Goal: Transaction & Acquisition: Purchase product/service

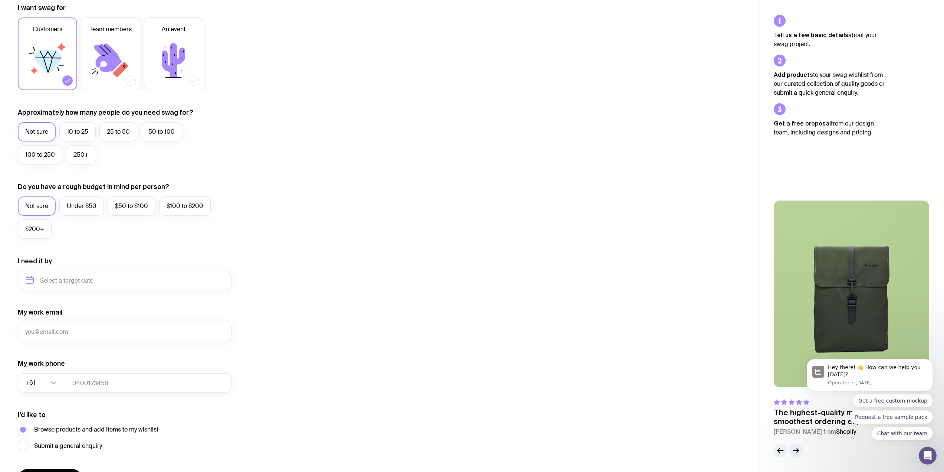
scroll to position [11, 0]
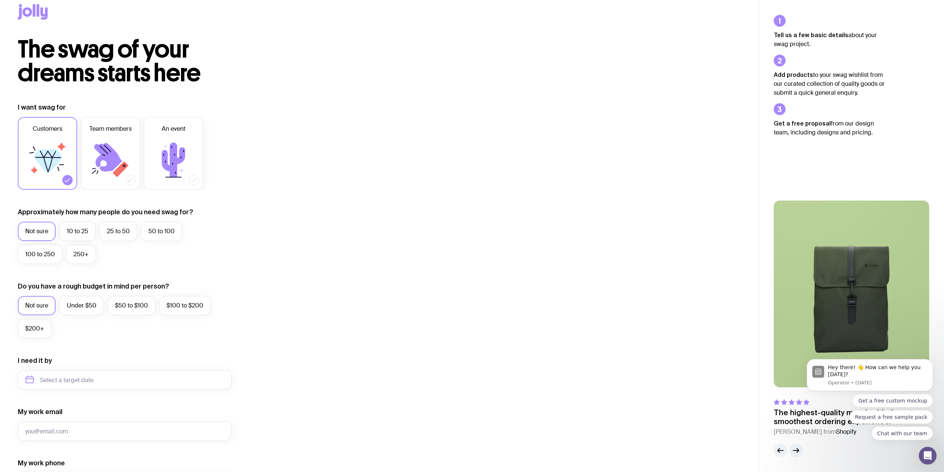
click at [29, 14] on icon at bounding box center [28, 11] width 10 height 9
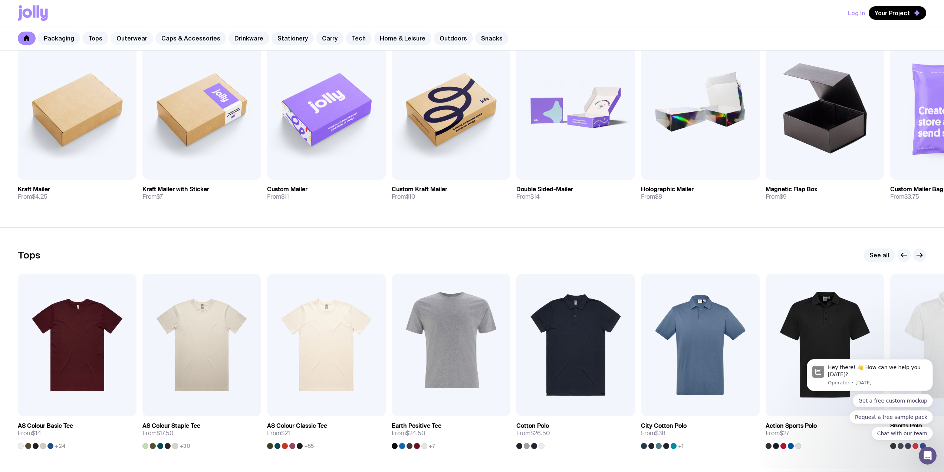
scroll to position [148, 0]
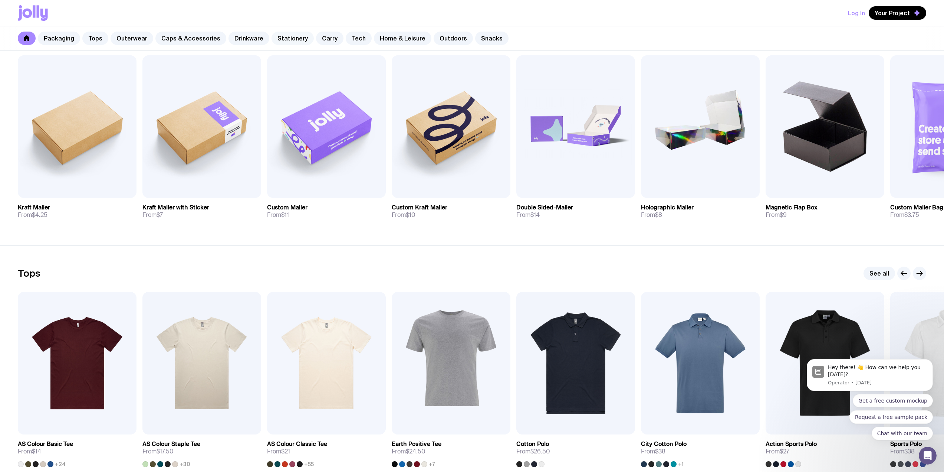
click at [282, 40] on link "Stationery" at bounding box center [293, 38] width 42 height 13
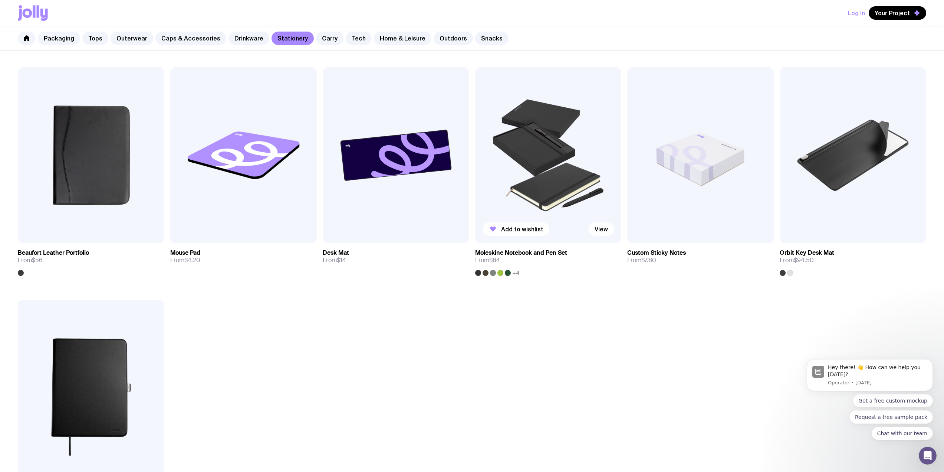
scroll to position [891, 0]
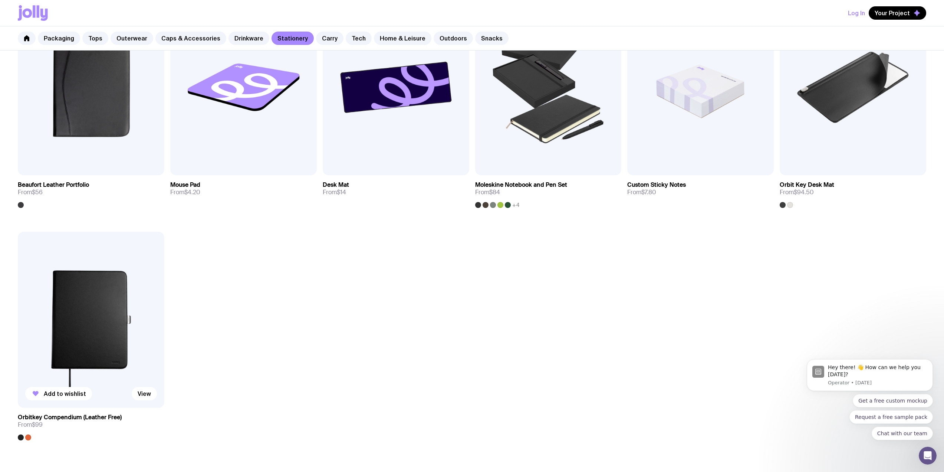
click at [112, 321] on img at bounding box center [91, 320] width 147 height 176
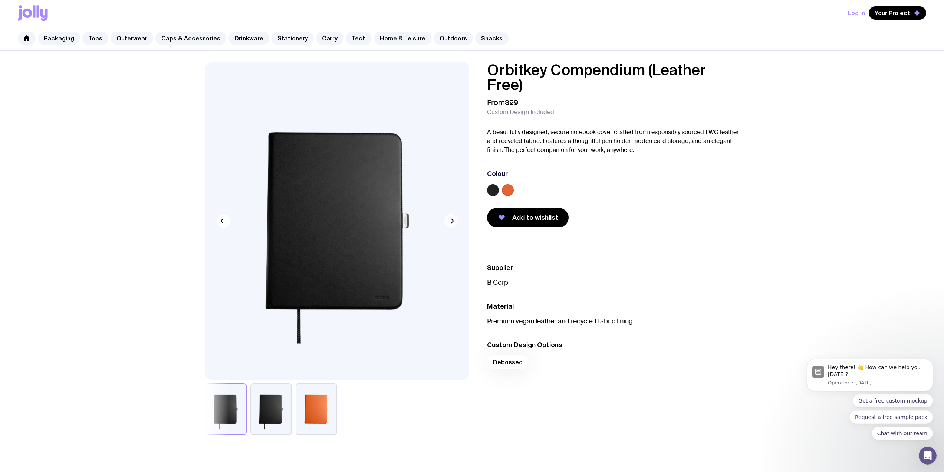
click at [450, 223] on icon "button" at bounding box center [450, 220] width 9 height 9
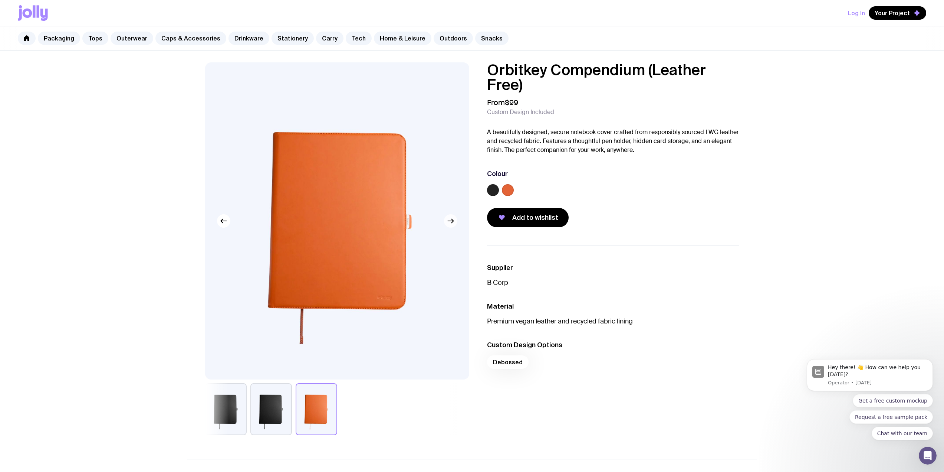
click at [450, 223] on icon "button" at bounding box center [450, 220] width 9 height 9
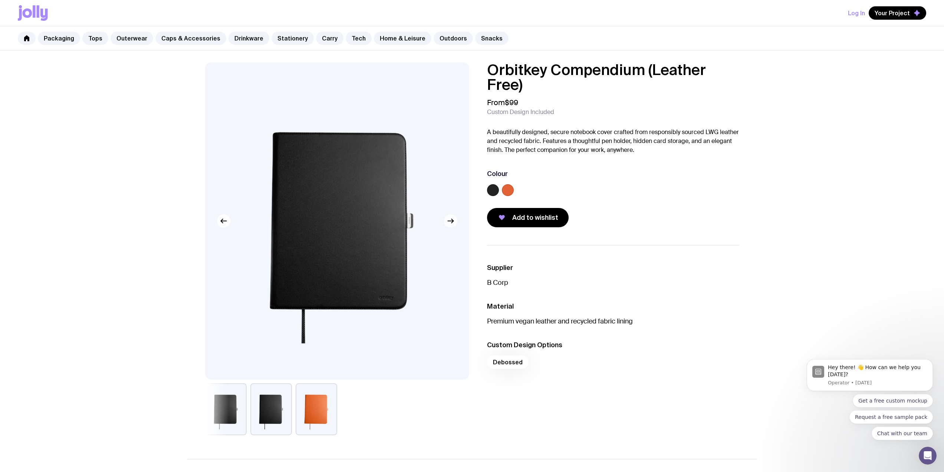
click at [450, 223] on icon "button" at bounding box center [450, 220] width 9 height 9
